Goal: Information Seeking & Learning: Check status

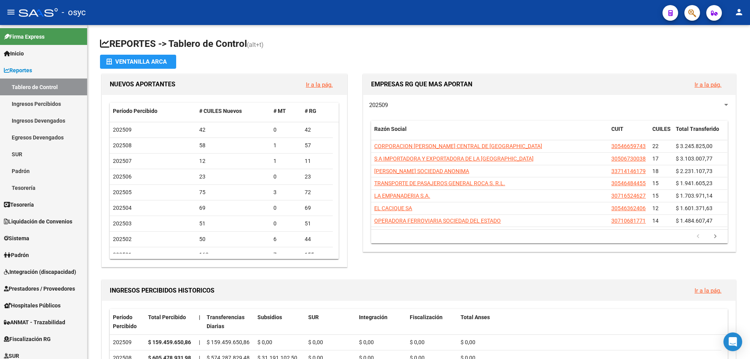
click at [698, 11] on button "button" at bounding box center [692, 13] width 16 height 16
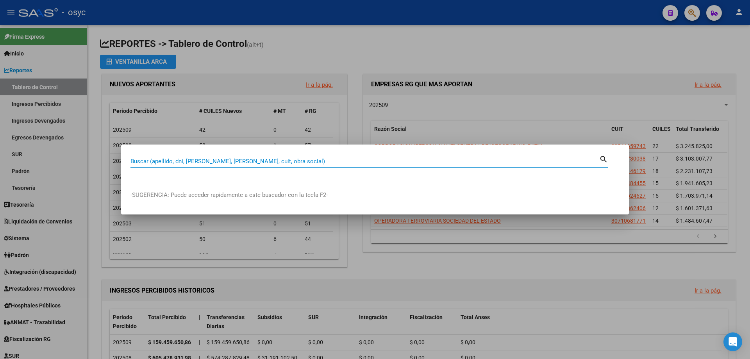
click at [319, 162] on input "Buscar (apellido, dni, [PERSON_NAME], [PERSON_NAME], cuit, obra social)" at bounding box center [364, 161] width 469 height 7
type input "35560545"
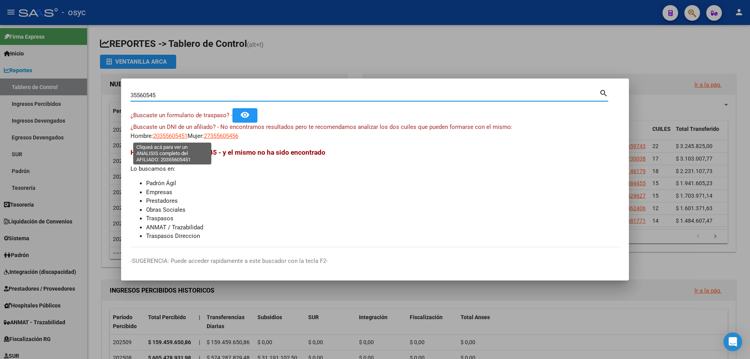
click at [170, 133] on span "20355605451" at bounding box center [170, 135] width 34 height 7
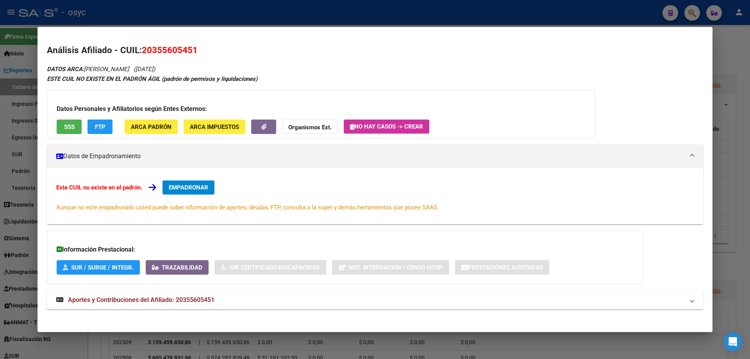
drag, startPoint x: 180, startPoint y: 48, endPoint x: 198, endPoint y: 49, distance: 18.0
click at [198, 49] on h2 "Análisis Afiliado - CUIL: 20355605451" at bounding box center [375, 50] width 656 height 13
drag, startPoint x: 139, startPoint y: 49, endPoint x: 180, endPoint y: 49, distance: 40.2
click at [180, 49] on h2 "Análisis Afiliado - CUIL: 20355605451" at bounding box center [375, 50] width 656 height 13
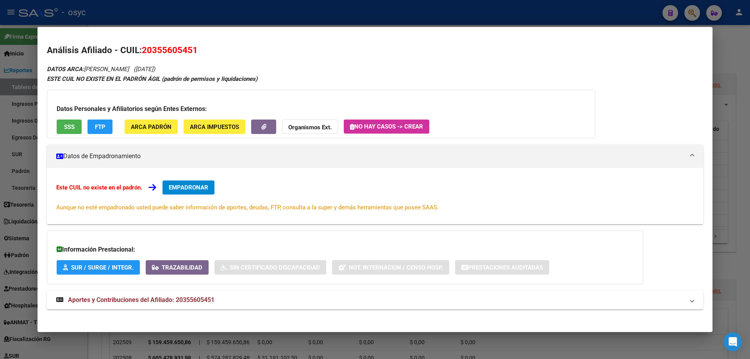
click at [144, 48] on span "20355605451" at bounding box center [170, 50] width 56 height 10
drag, startPoint x: 143, startPoint y: 48, endPoint x: 212, endPoint y: 52, distance: 68.8
click at [212, 52] on h2 "Análisis Afiliado - CUIL: 20355605451" at bounding box center [375, 50] width 656 height 13
copy span "20355605451"
